Goal: Navigation & Orientation: Understand site structure

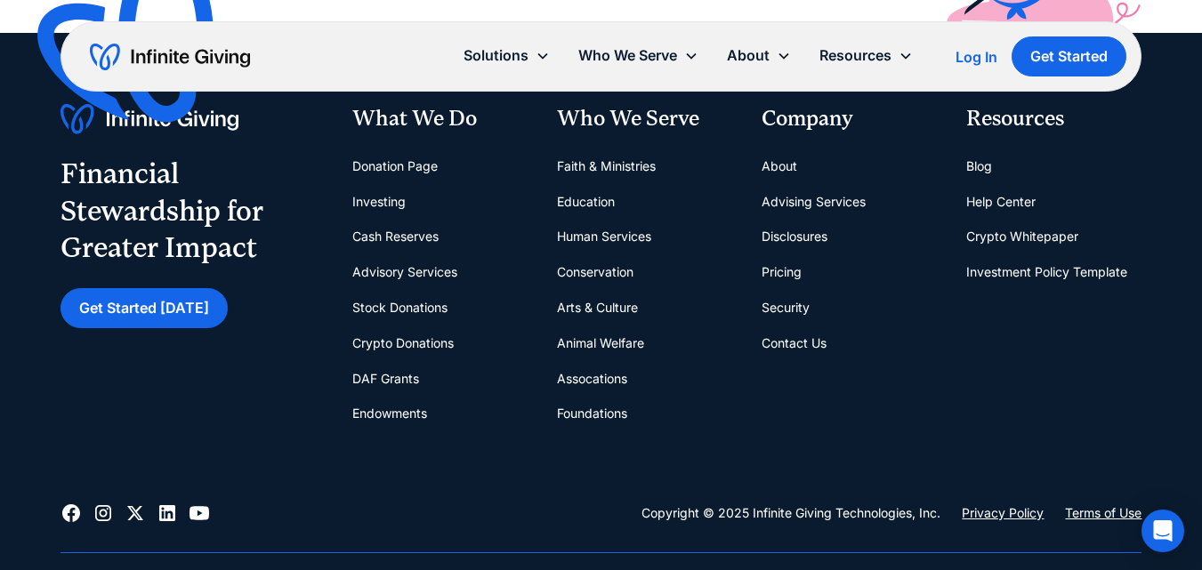
scroll to position [6711, 0]
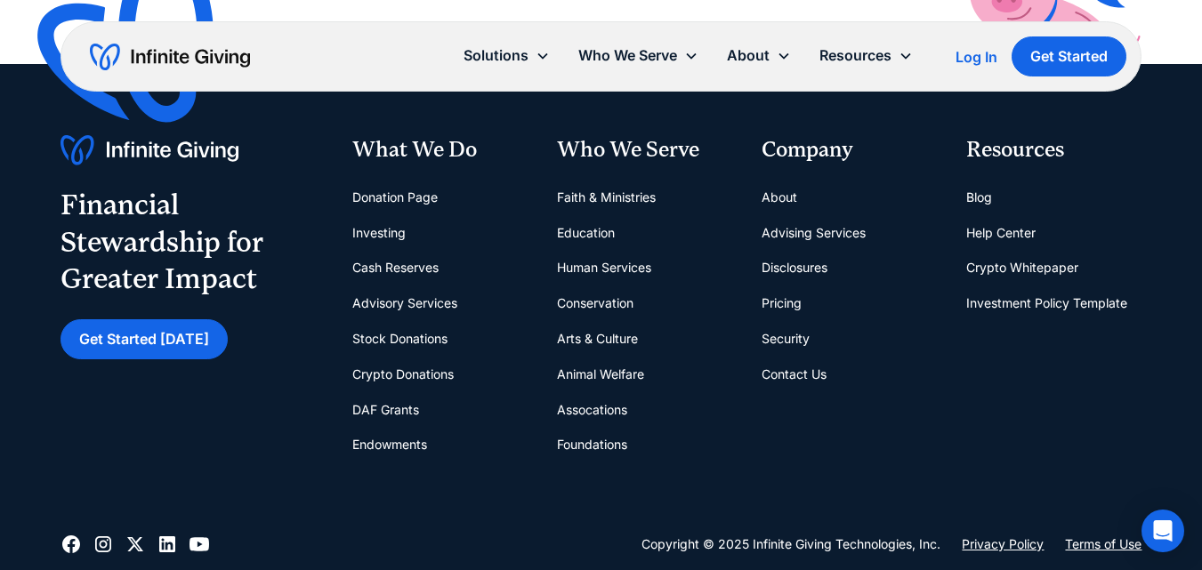
click at [787, 357] on link "Contact Us" at bounding box center [794, 375] width 65 height 36
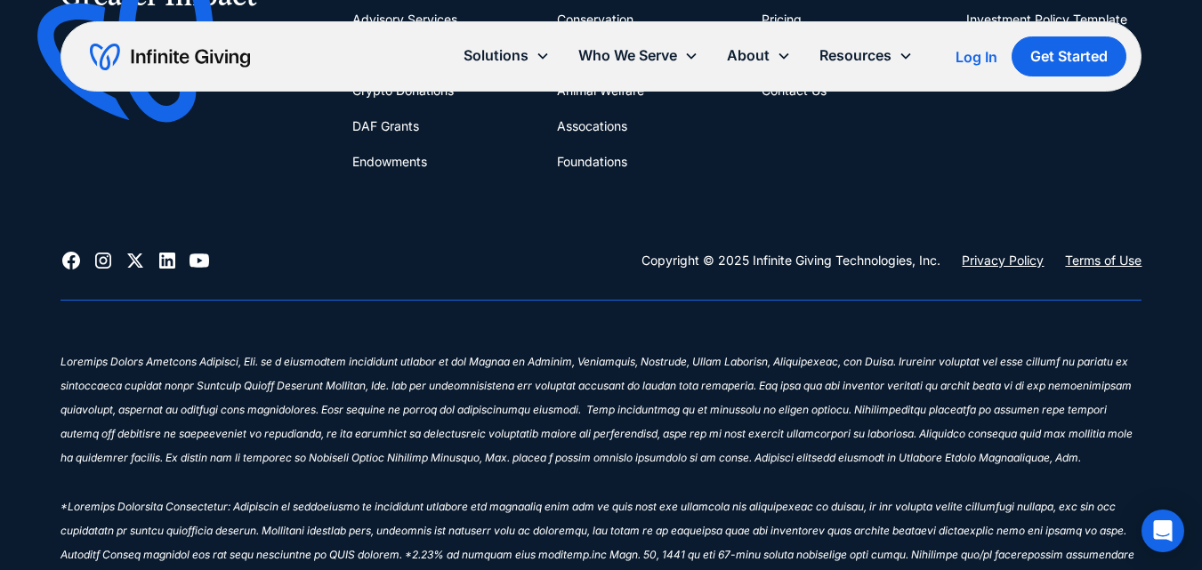
scroll to position [1157, 0]
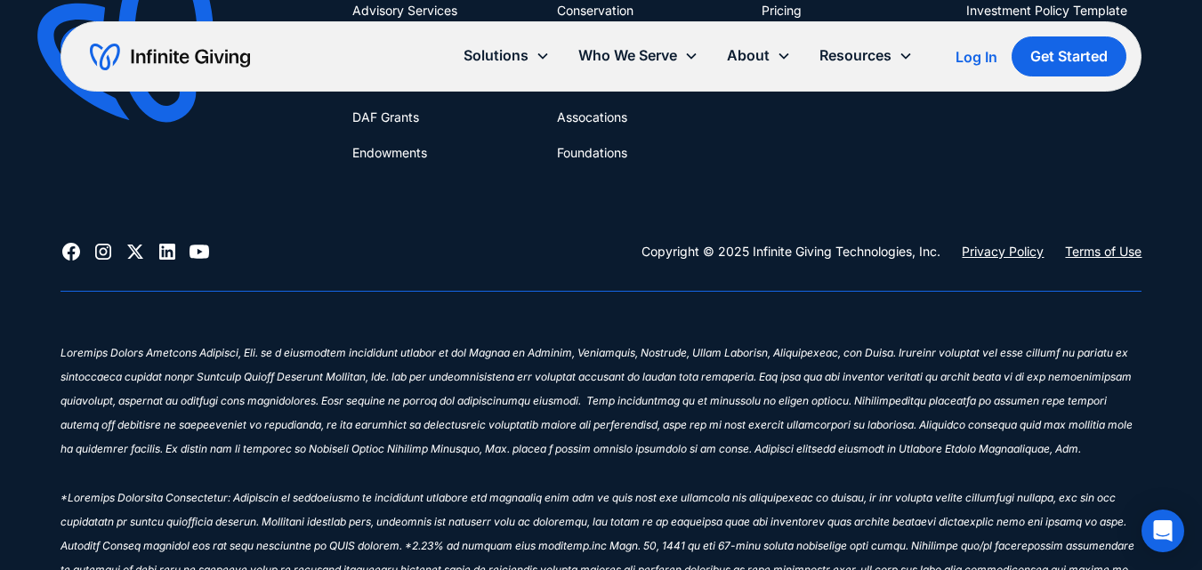
click at [986, 261] on link "Privacy Policy" at bounding box center [1003, 251] width 82 height 21
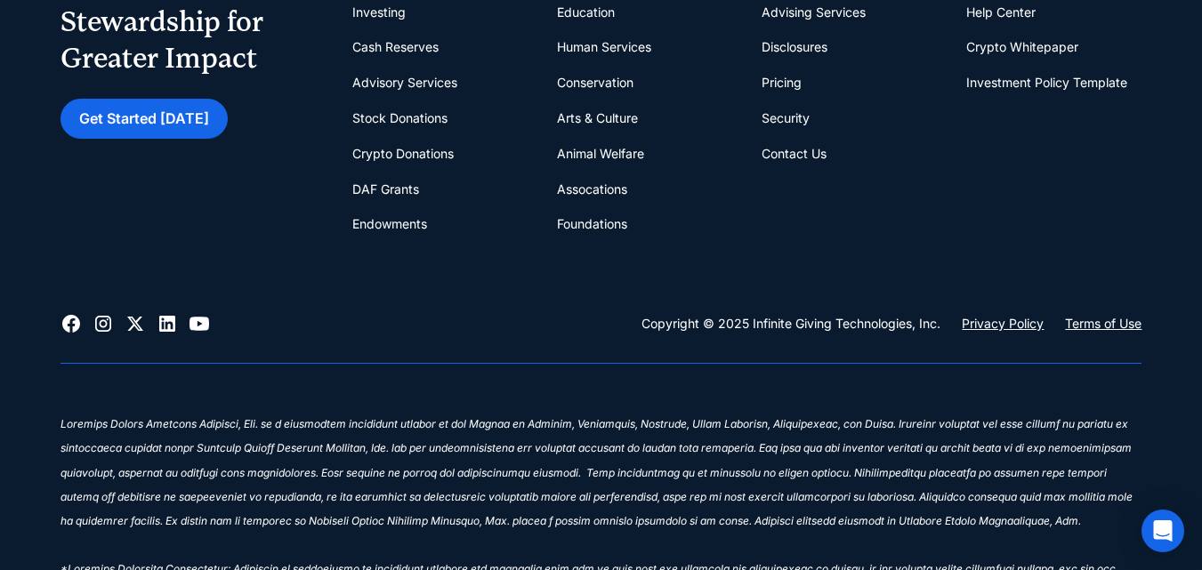
scroll to position [2580, 0]
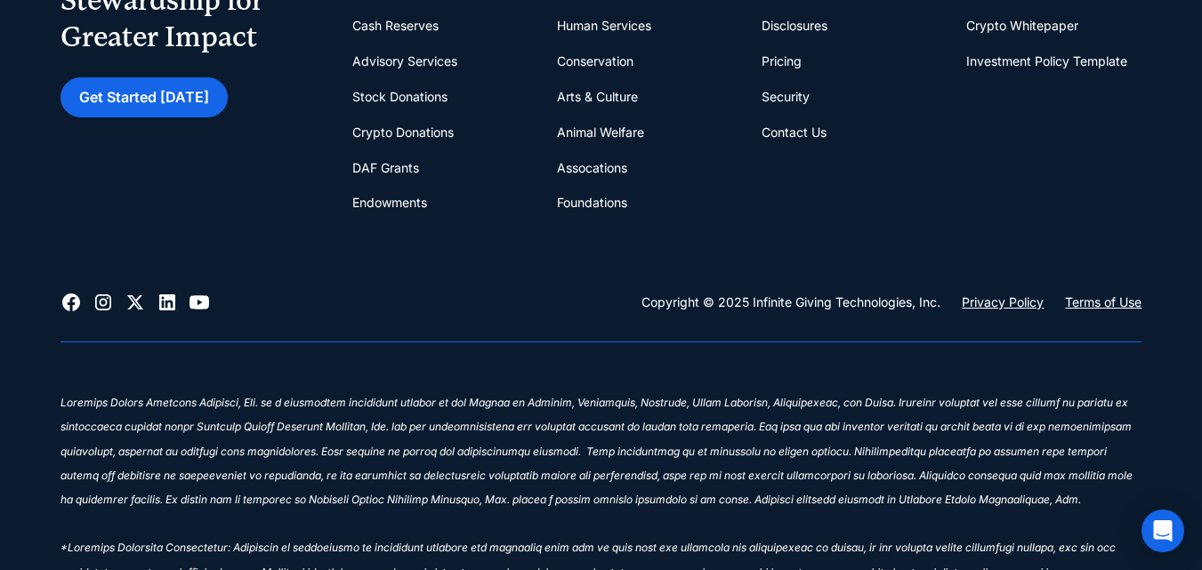
click at [1076, 307] on link "Terms of Use" at bounding box center [1103, 302] width 77 height 21
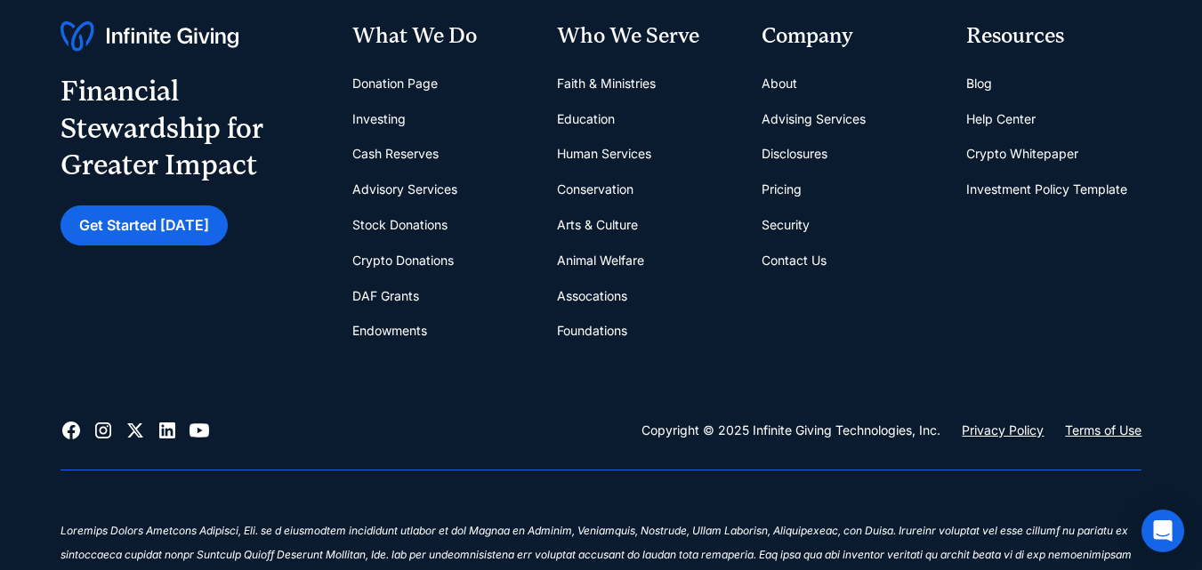
scroll to position [2451, 0]
